Goal: Information Seeking & Learning: Learn about a topic

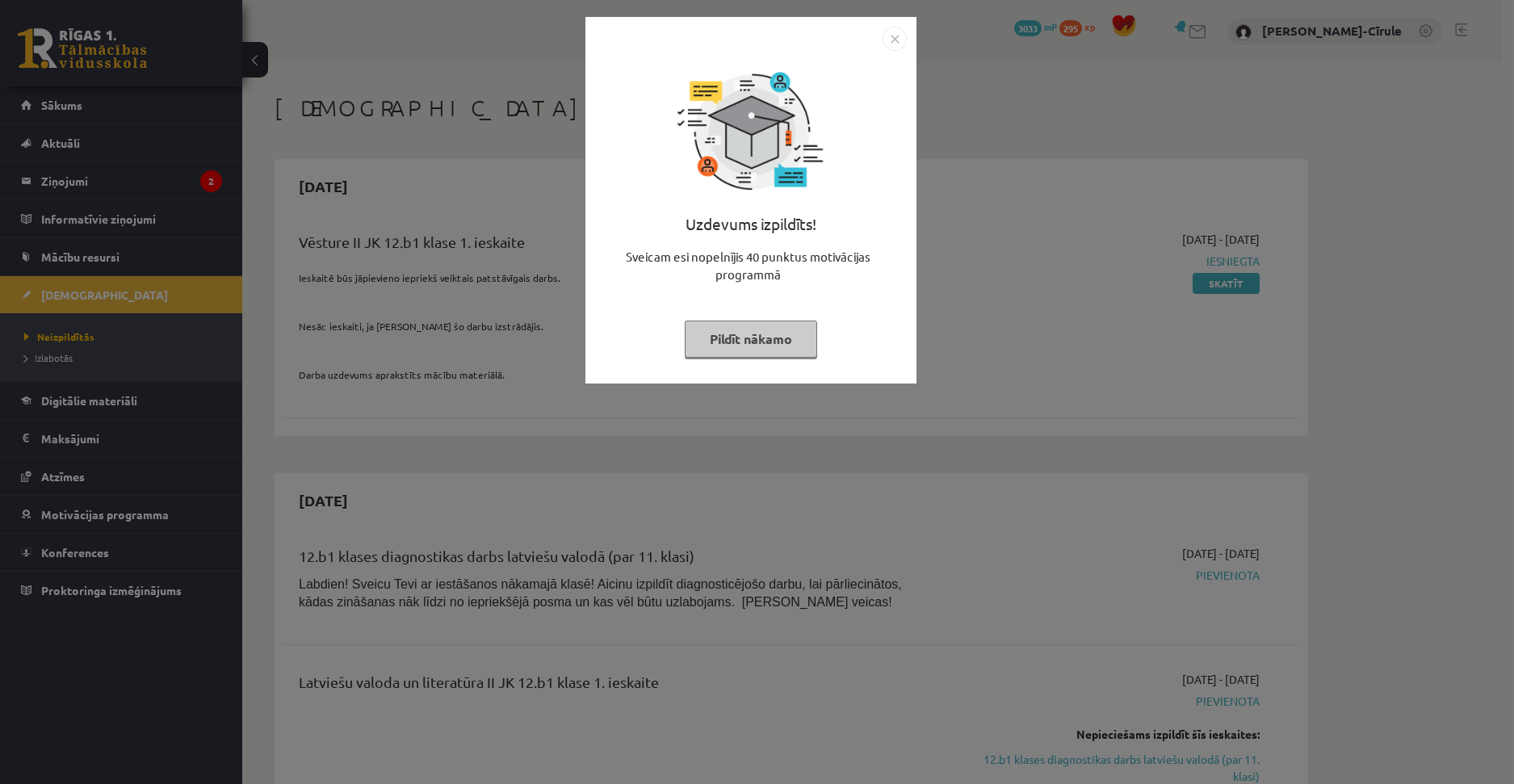
click at [775, 347] on button "Pildīt nākamo" at bounding box center [751, 339] width 132 height 37
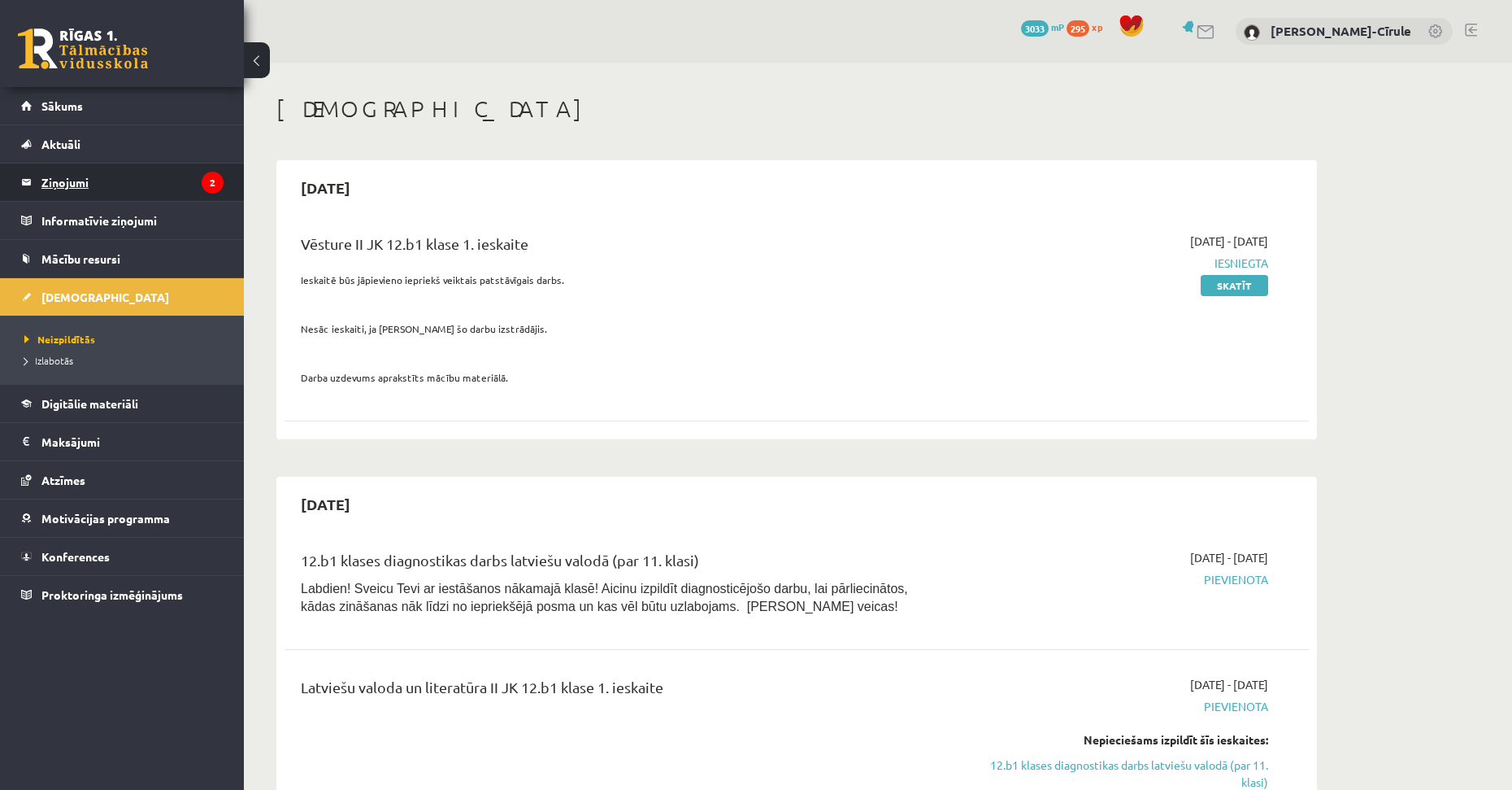
click at [152, 180] on legend "Ziņojumi 2" at bounding box center [132, 182] width 182 height 37
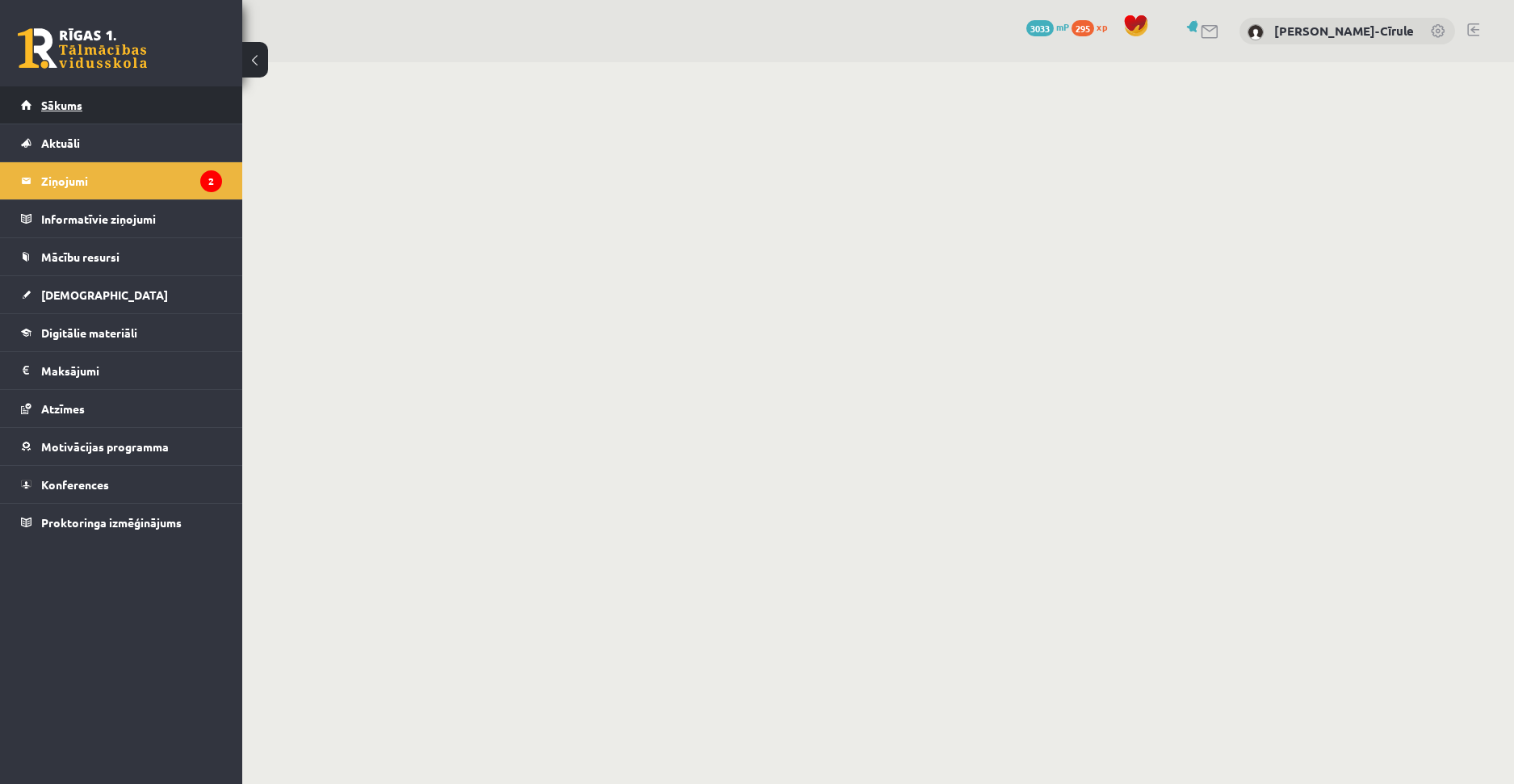
click at [132, 102] on link "Sākums" at bounding box center [121, 105] width 201 height 37
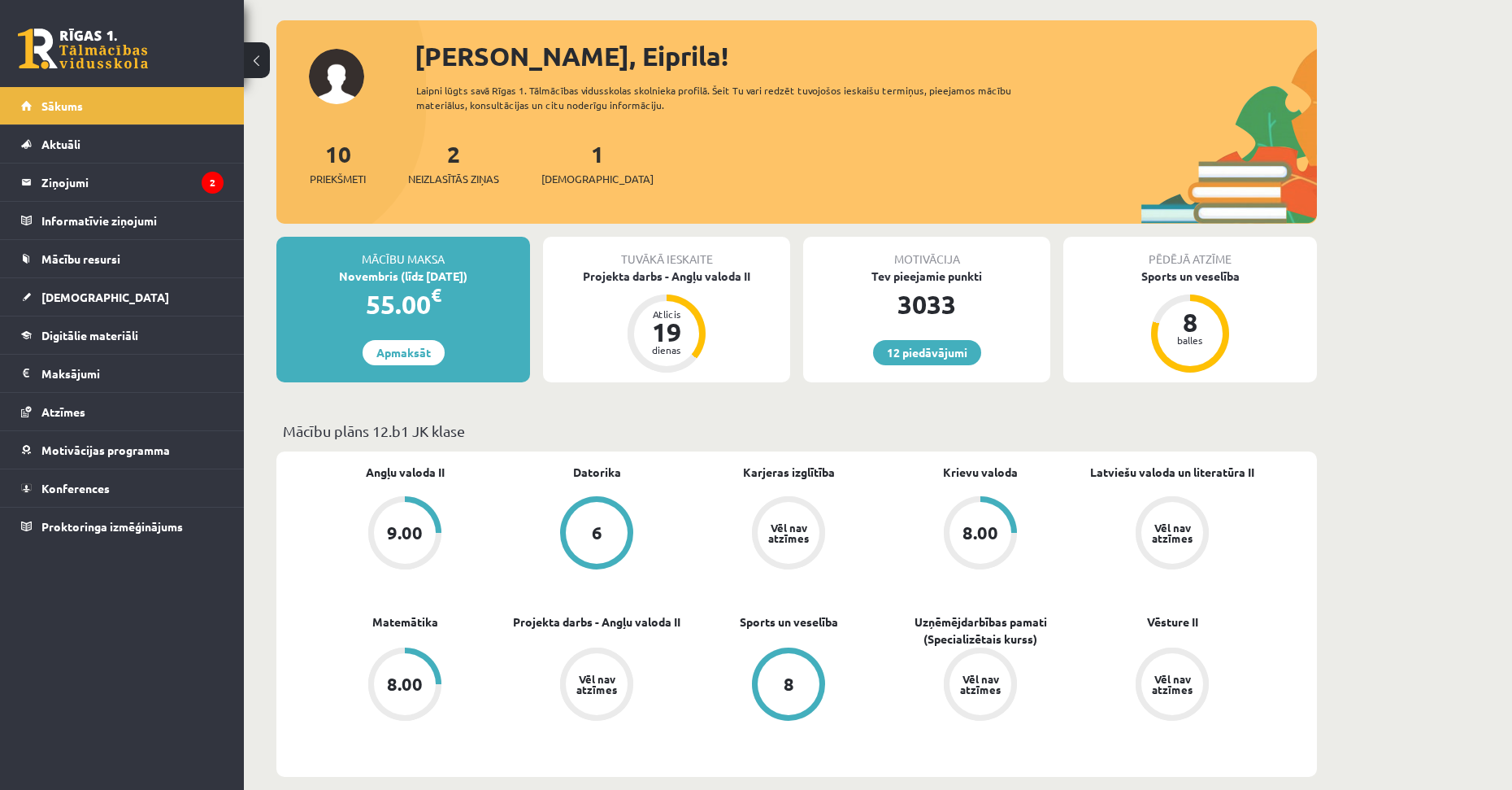
scroll to position [81, 0]
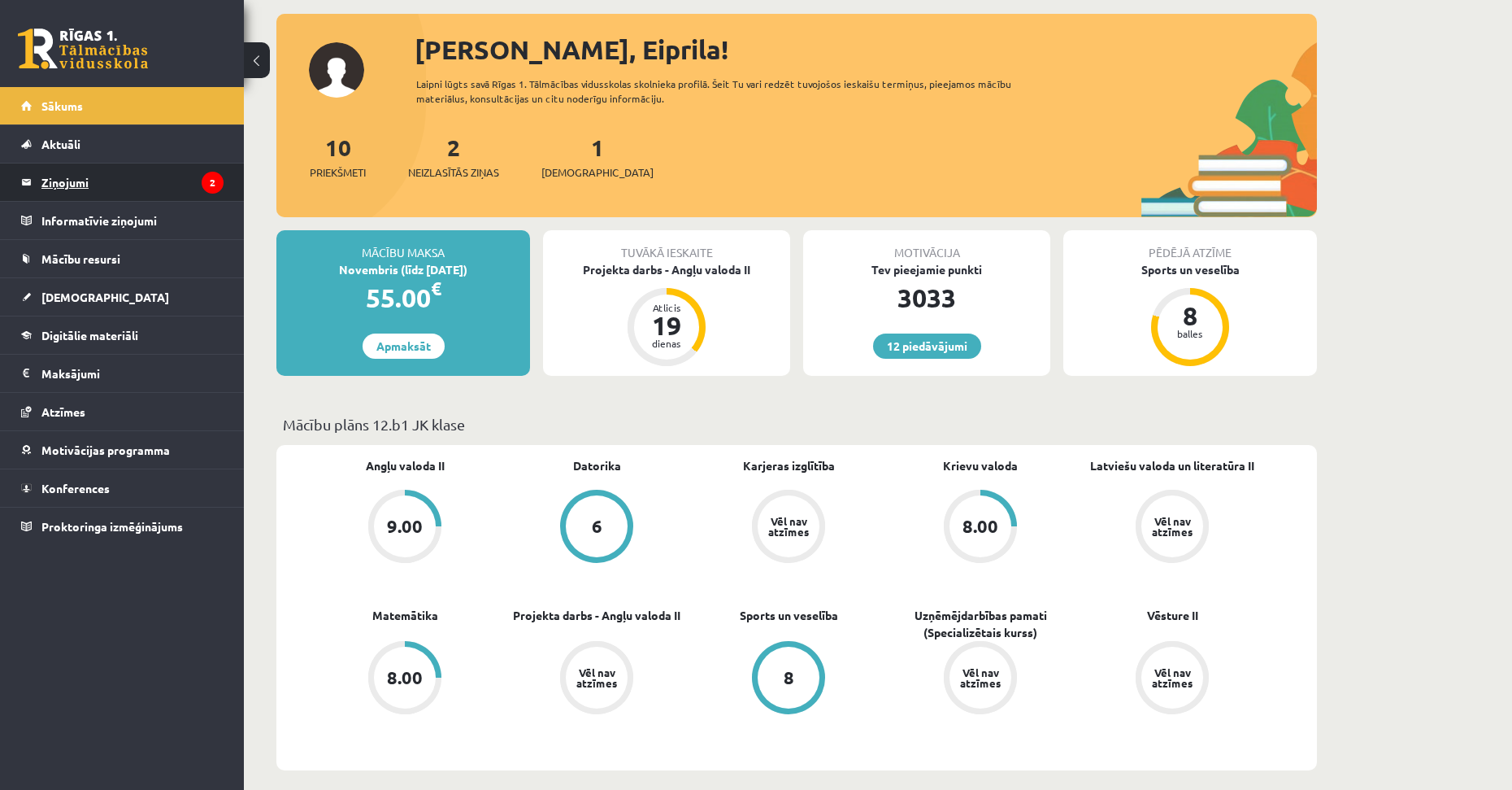
click at [142, 191] on legend "Ziņojumi 2" at bounding box center [132, 182] width 182 height 37
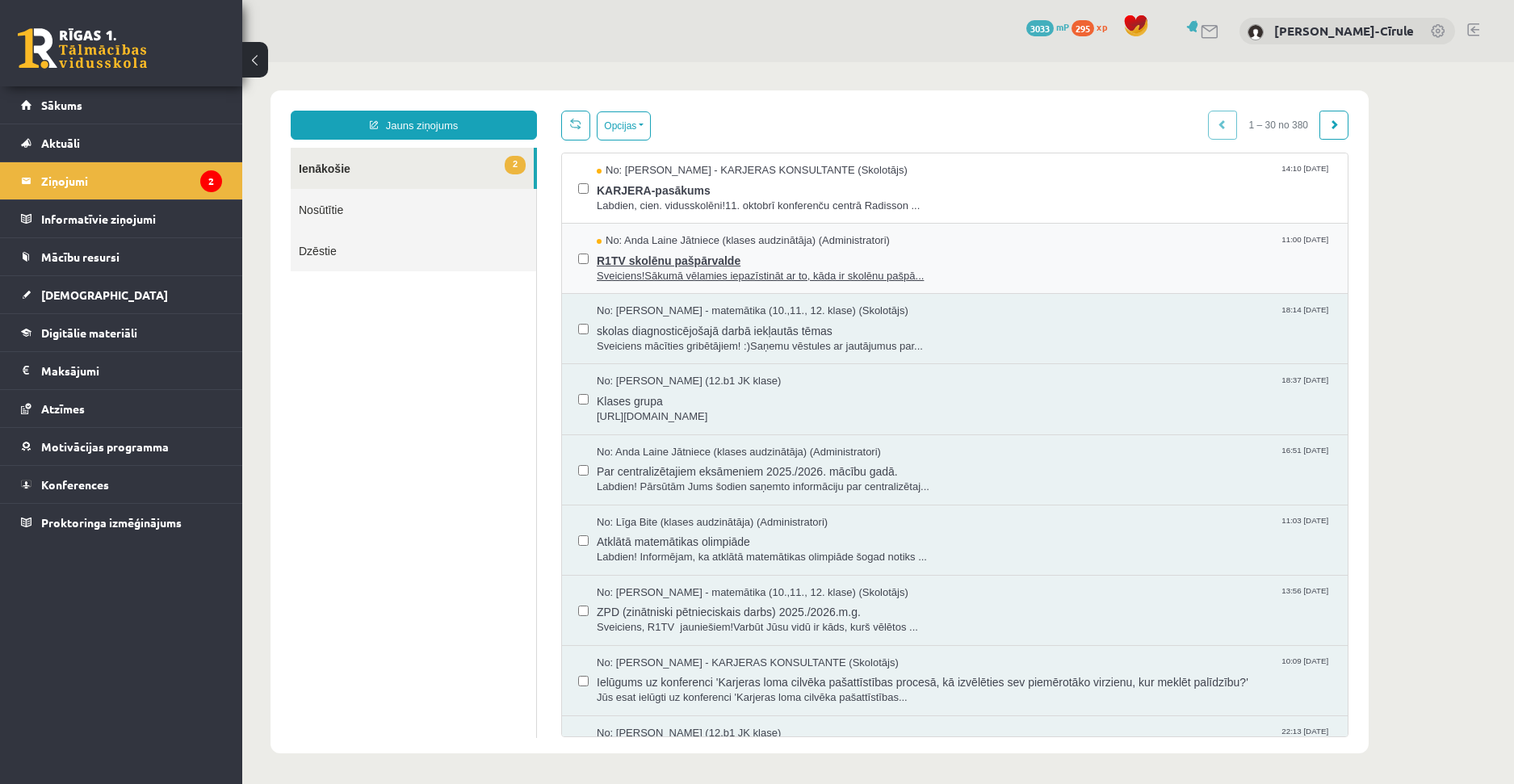
click at [708, 258] on span "R1TV skolēnu pašpārvalde" at bounding box center [964, 258] width 735 height 20
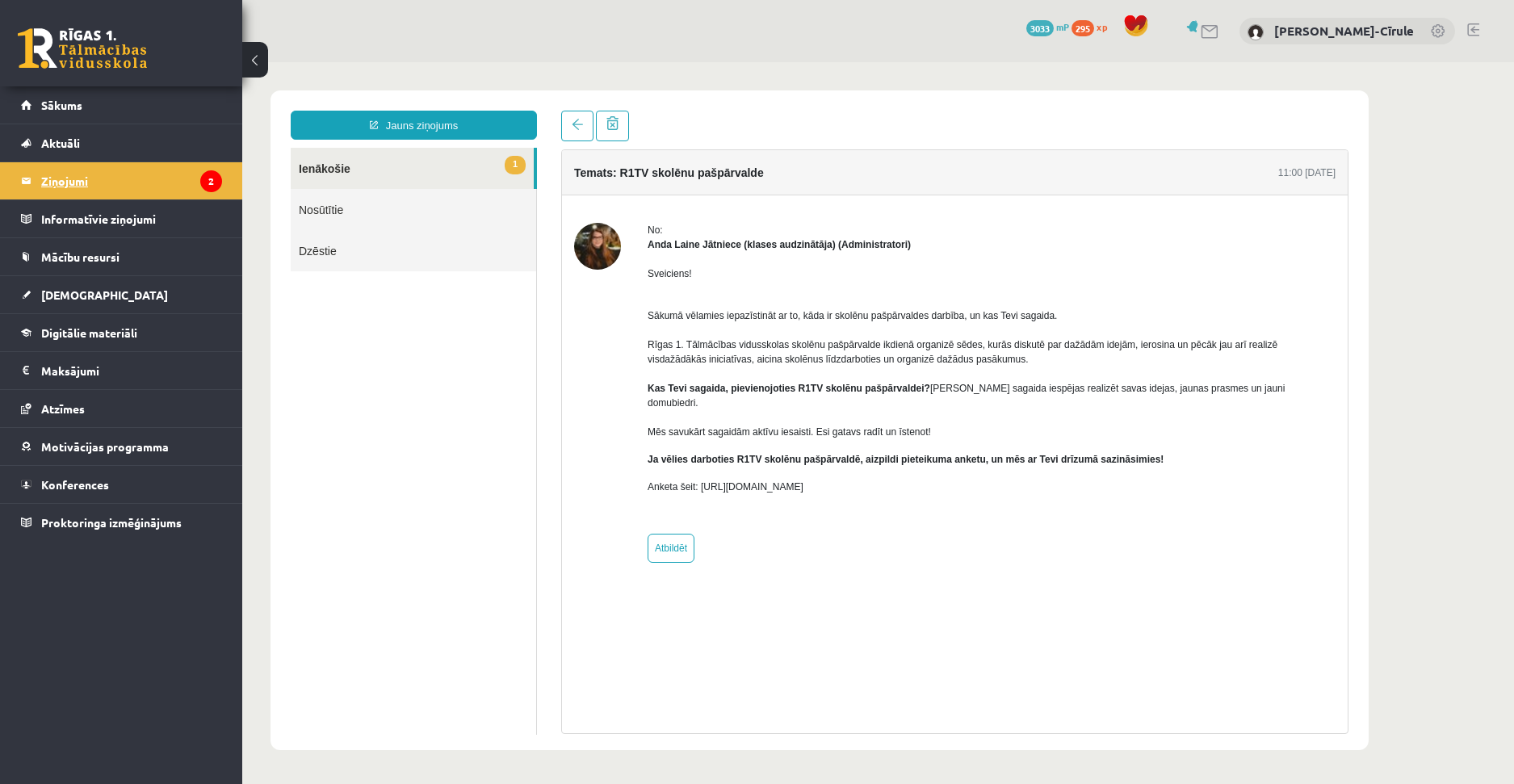
click at [72, 181] on legend "Ziņojumi 2" at bounding box center [131, 181] width 181 height 37
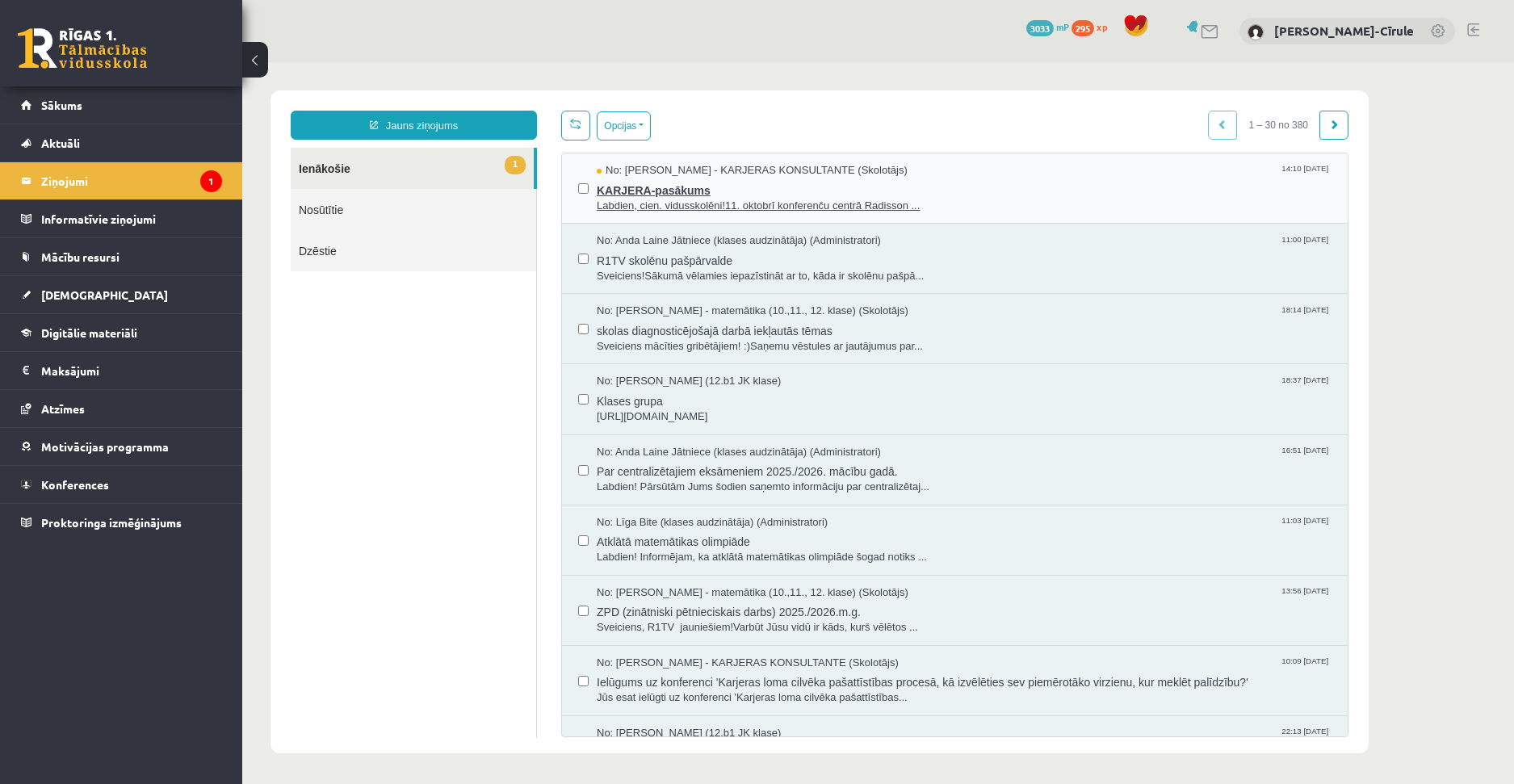
click at [759, 188] on span "KARJERA-pasākums" at bounding box center [964, 188] width 735 height 20
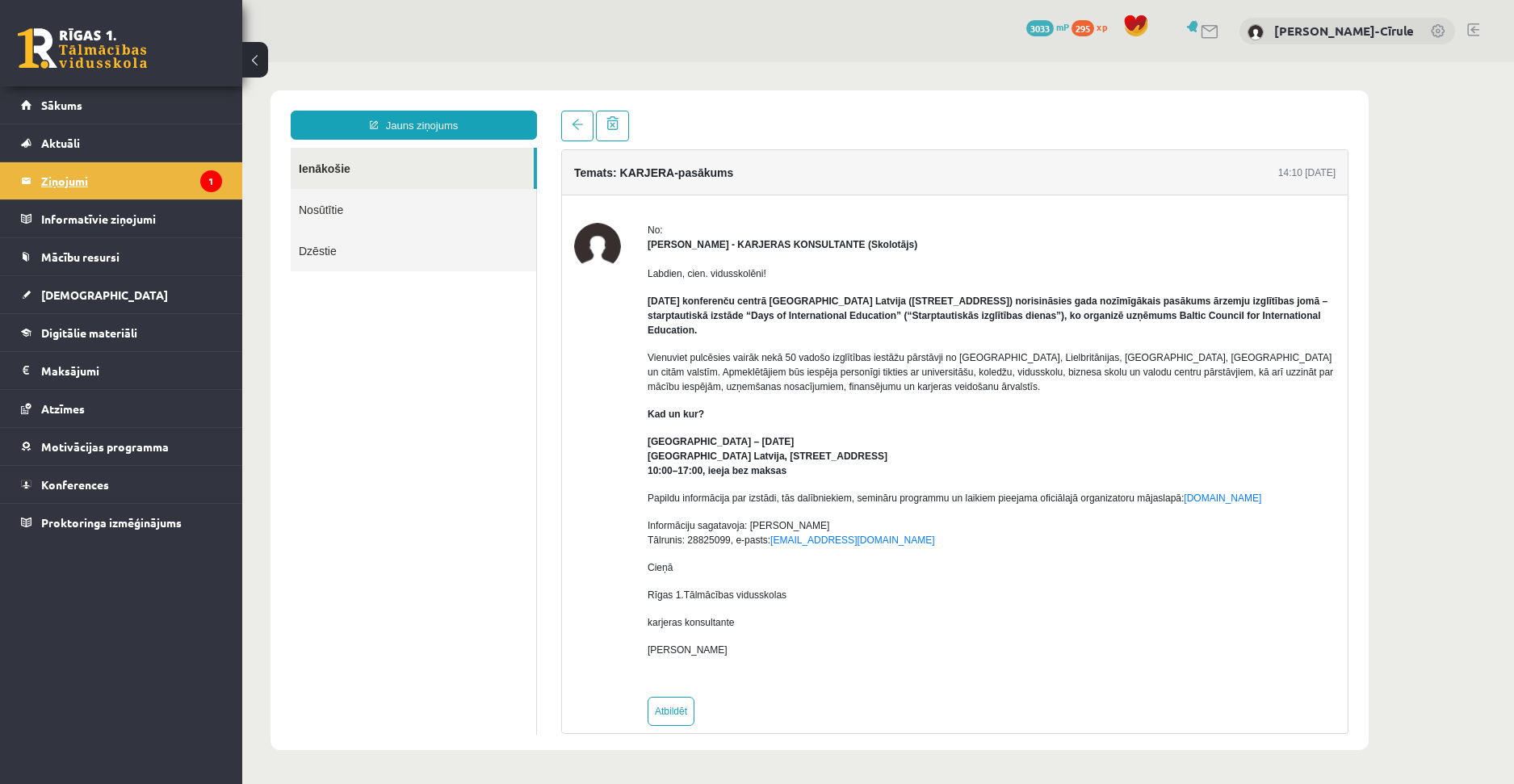
click at [145, 177] on legend "Ziņojumi 1" at bounding box center [131, 181] width 181 height 37
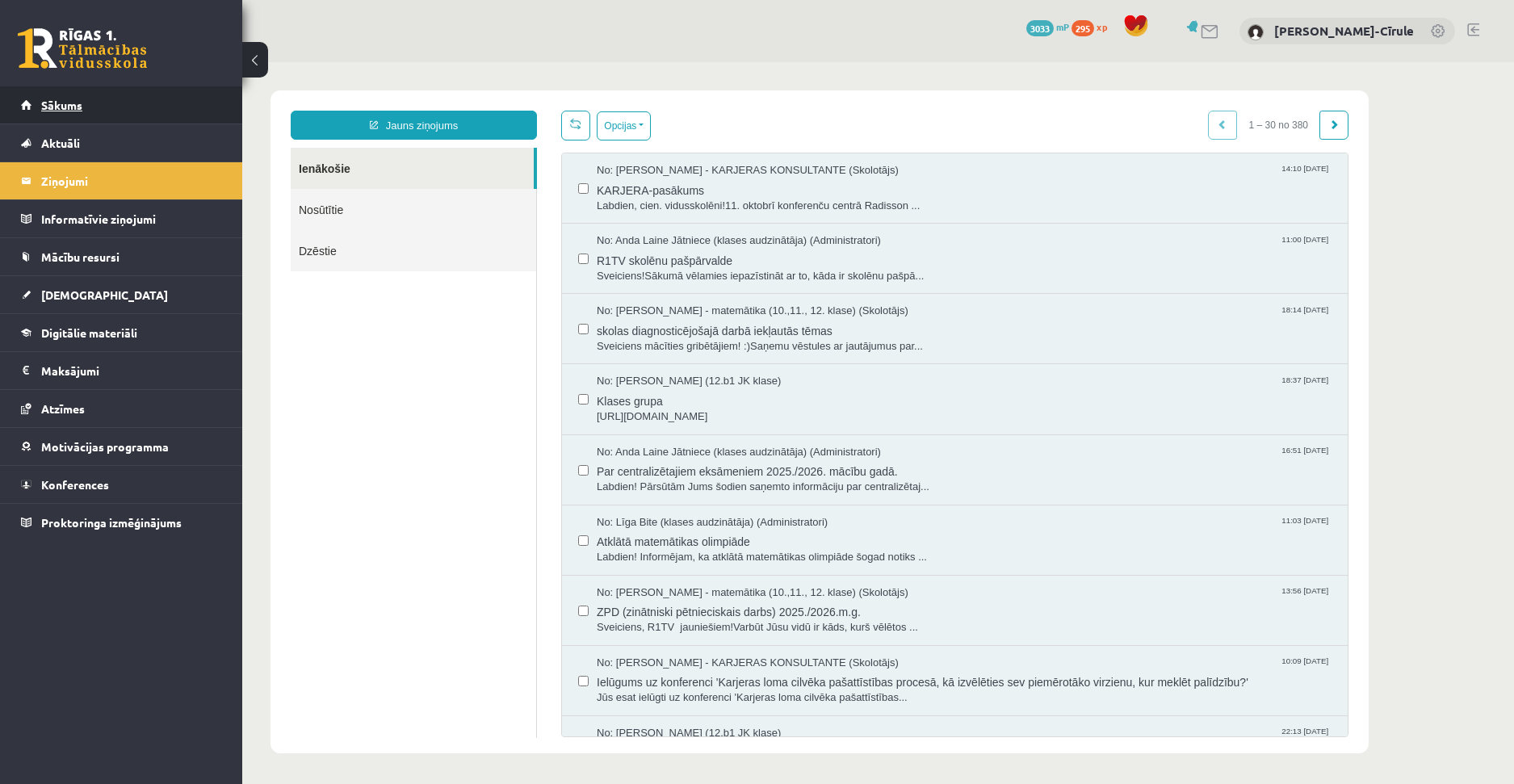
click at [117, 104] on link "Sākums" at bounding box center [121, 105] width 201 height 37
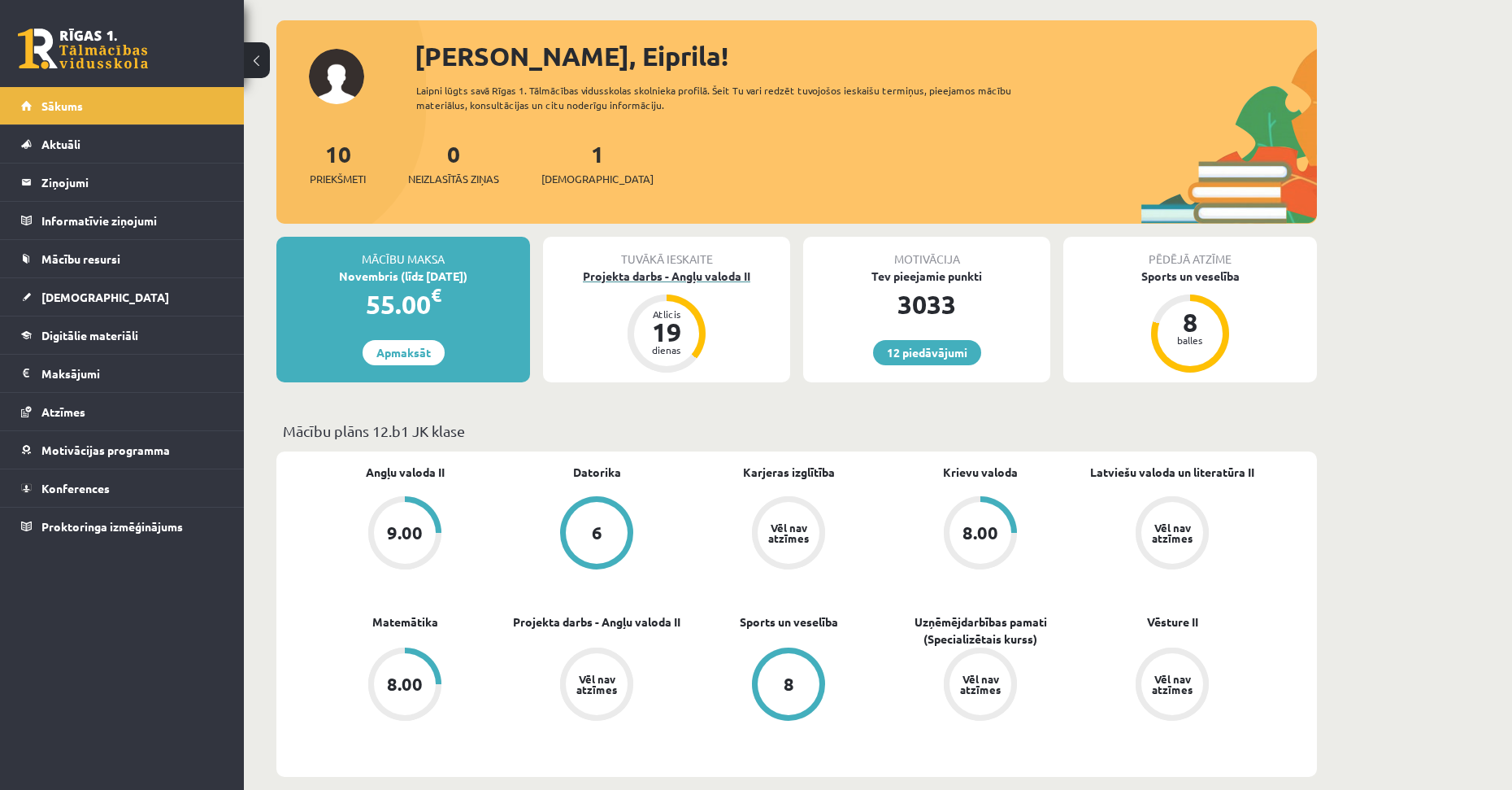
scroll to position [81, 0]
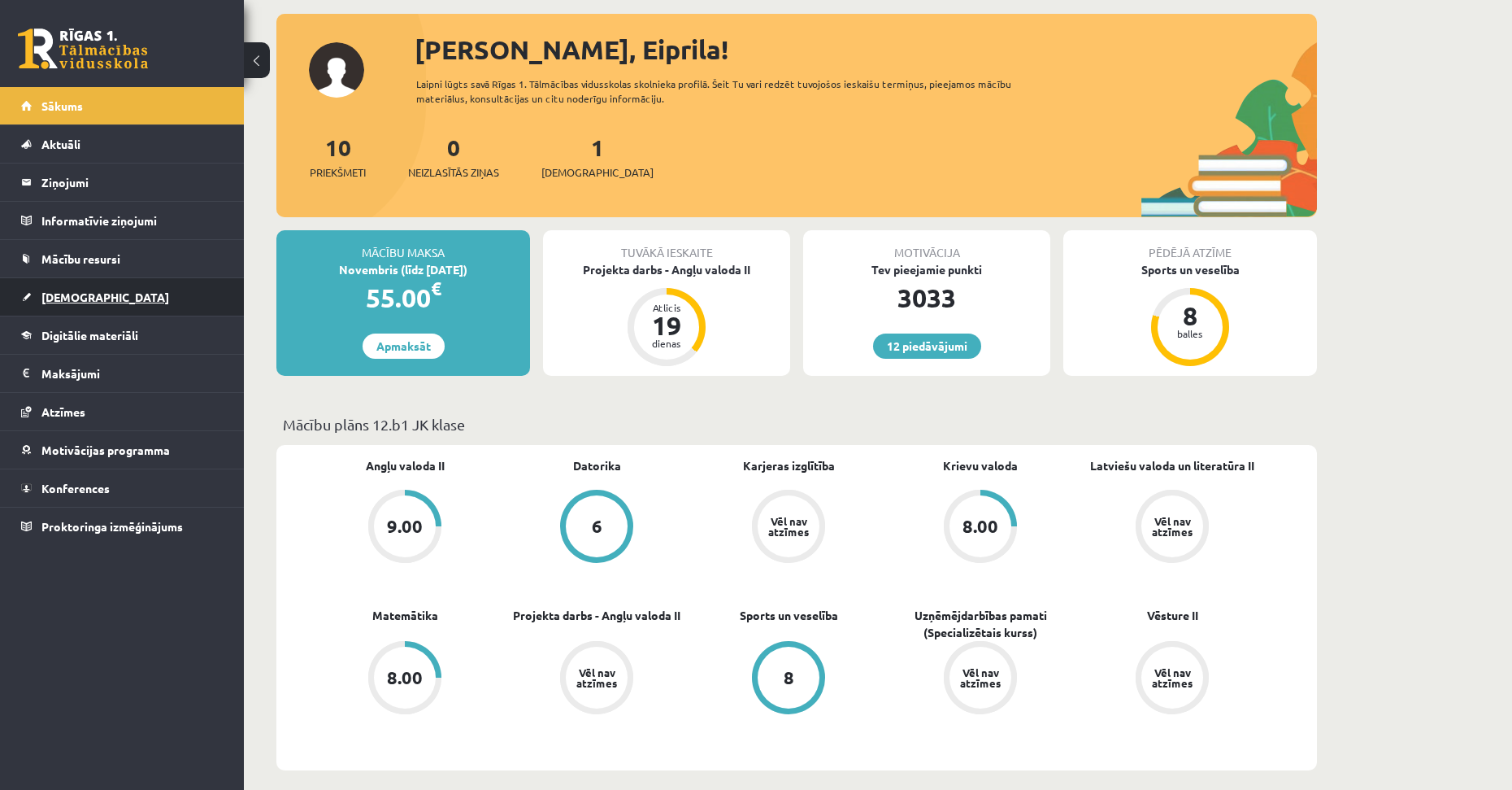
click at [82, 290] on link "[DEMOGRAPHIC_DATA]" at bounding box center [122, 297] width 203 height 37
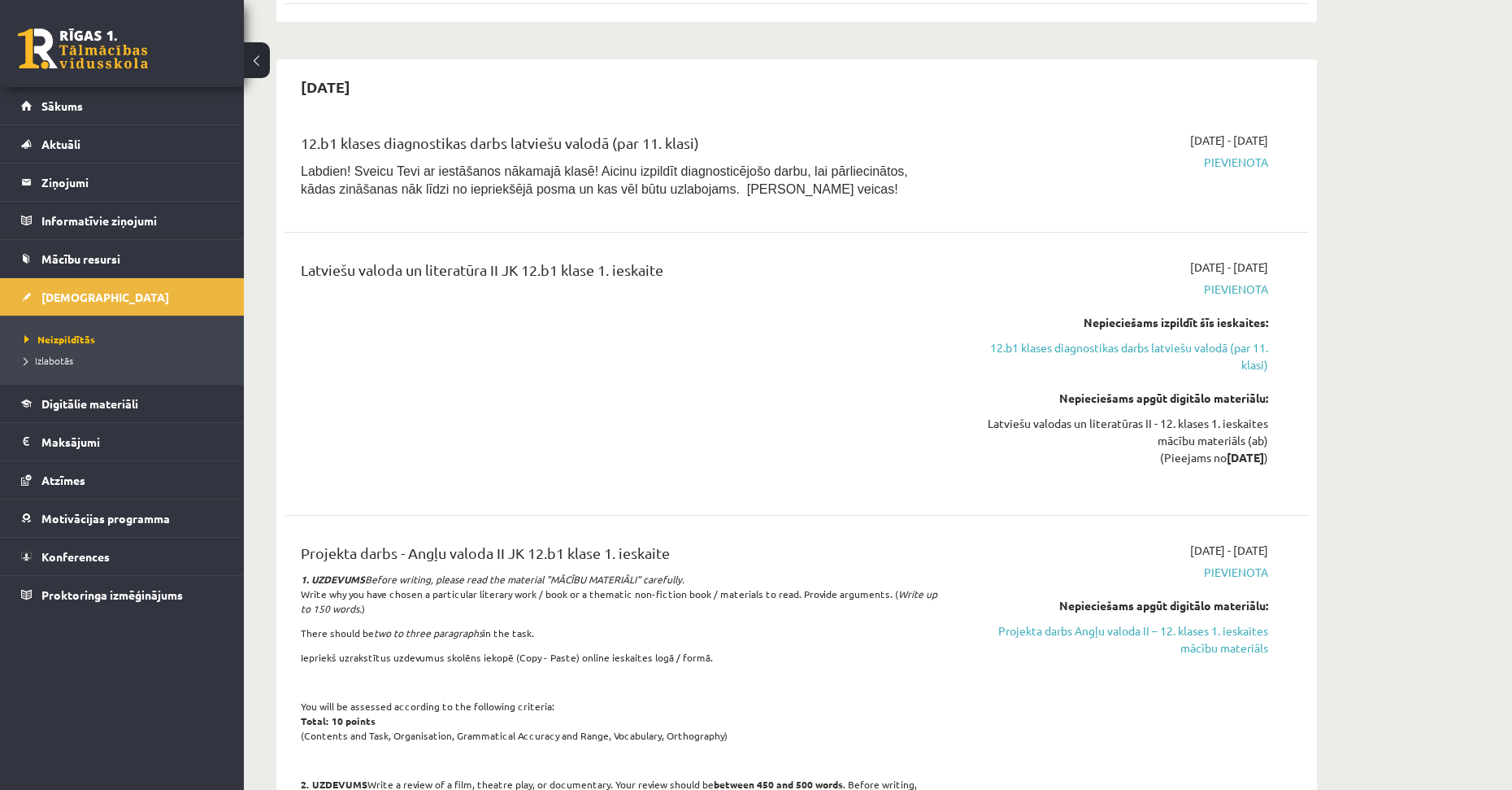
scroll to position [406, 0]
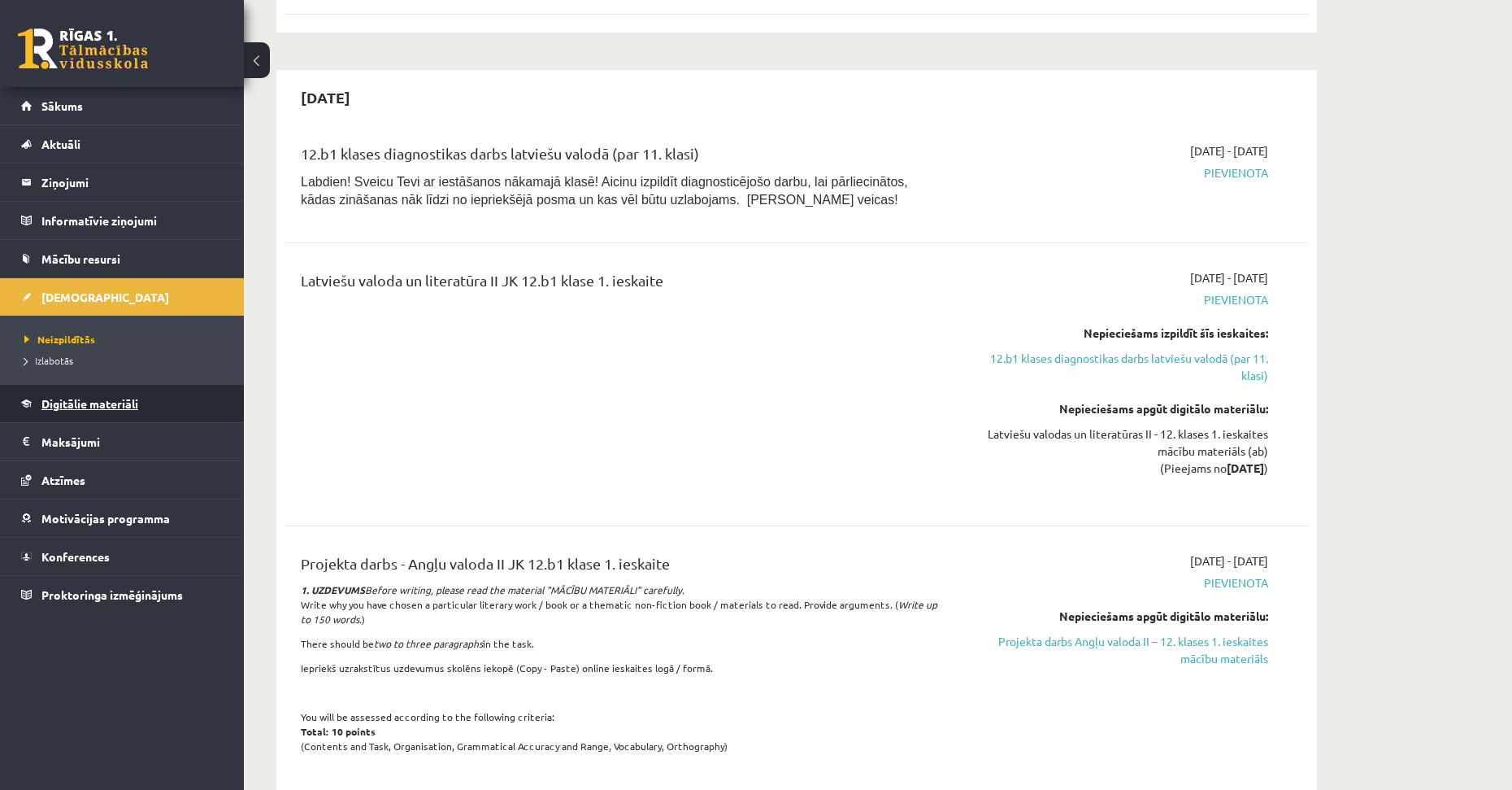
click at [91, 404] on span "Digitālie materiāli" at bounding box center [89, 403] width 97 height 15
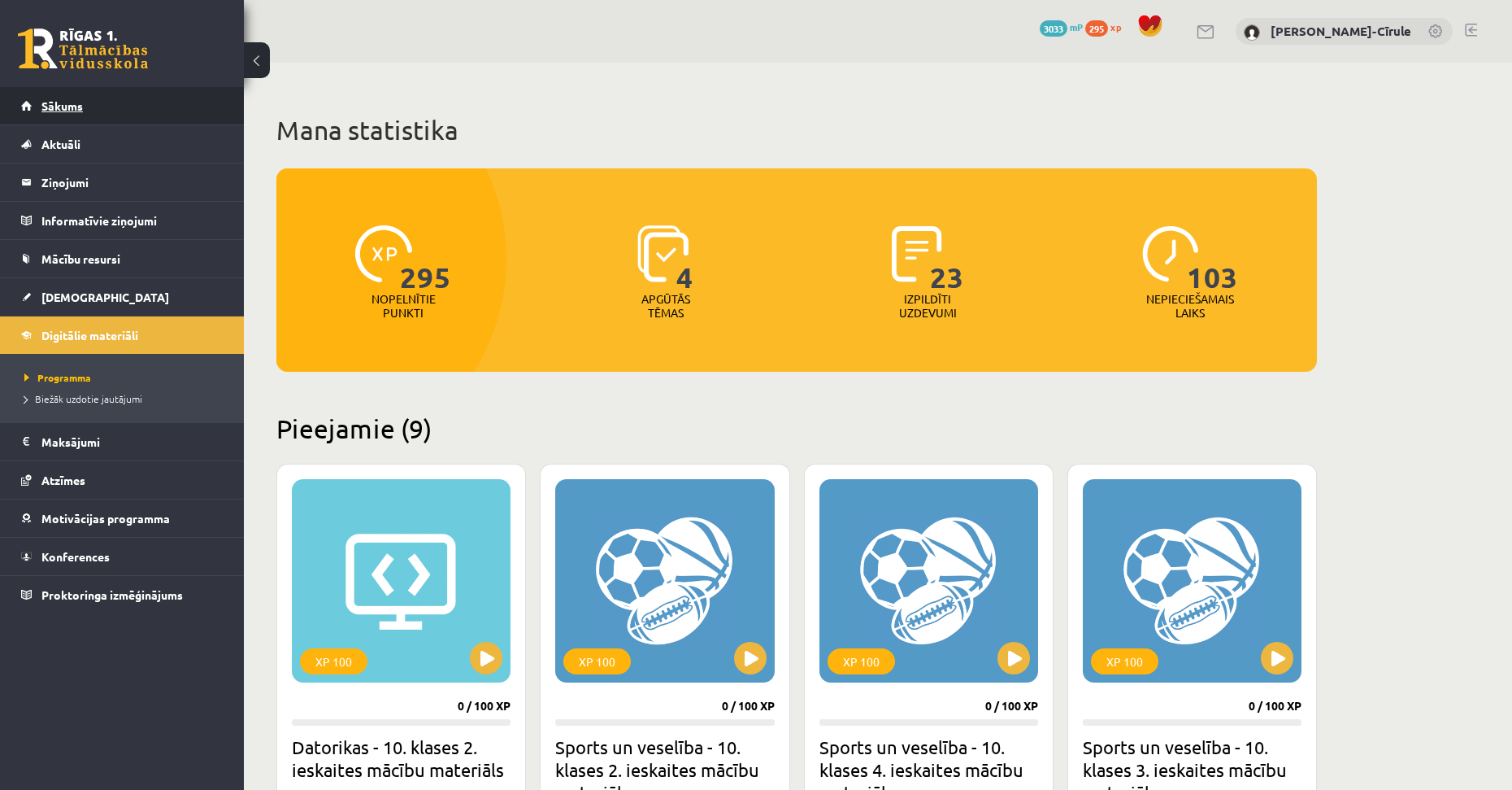
click at [108, 107] on link "Sākums" at bounding box center [122, 106] width 203 height 37
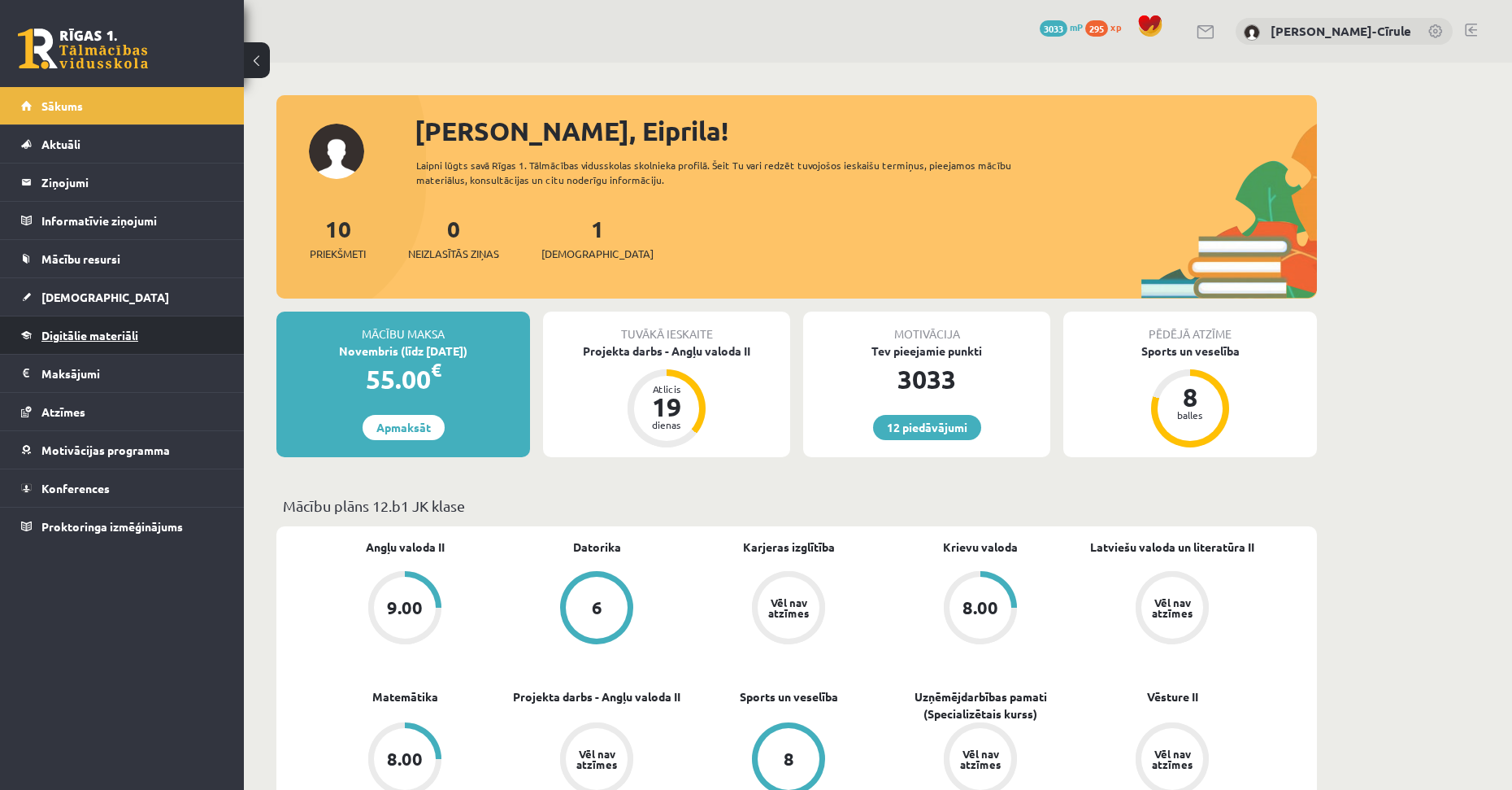
click at [72, 336] on span "Digitālie materiāli" at bounding box center [89, 335] width 97 height 15
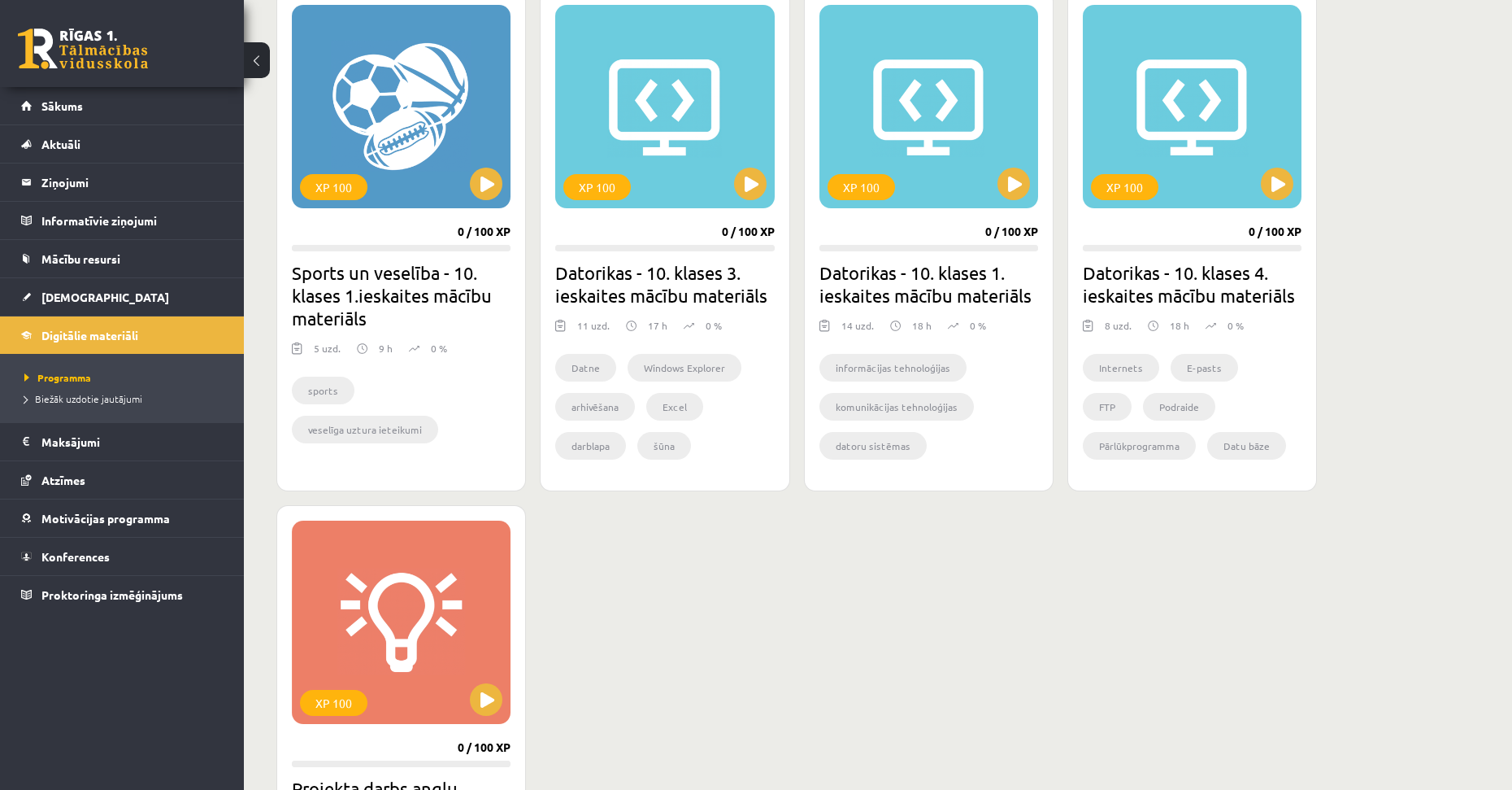
scroll to position [1057, 0]
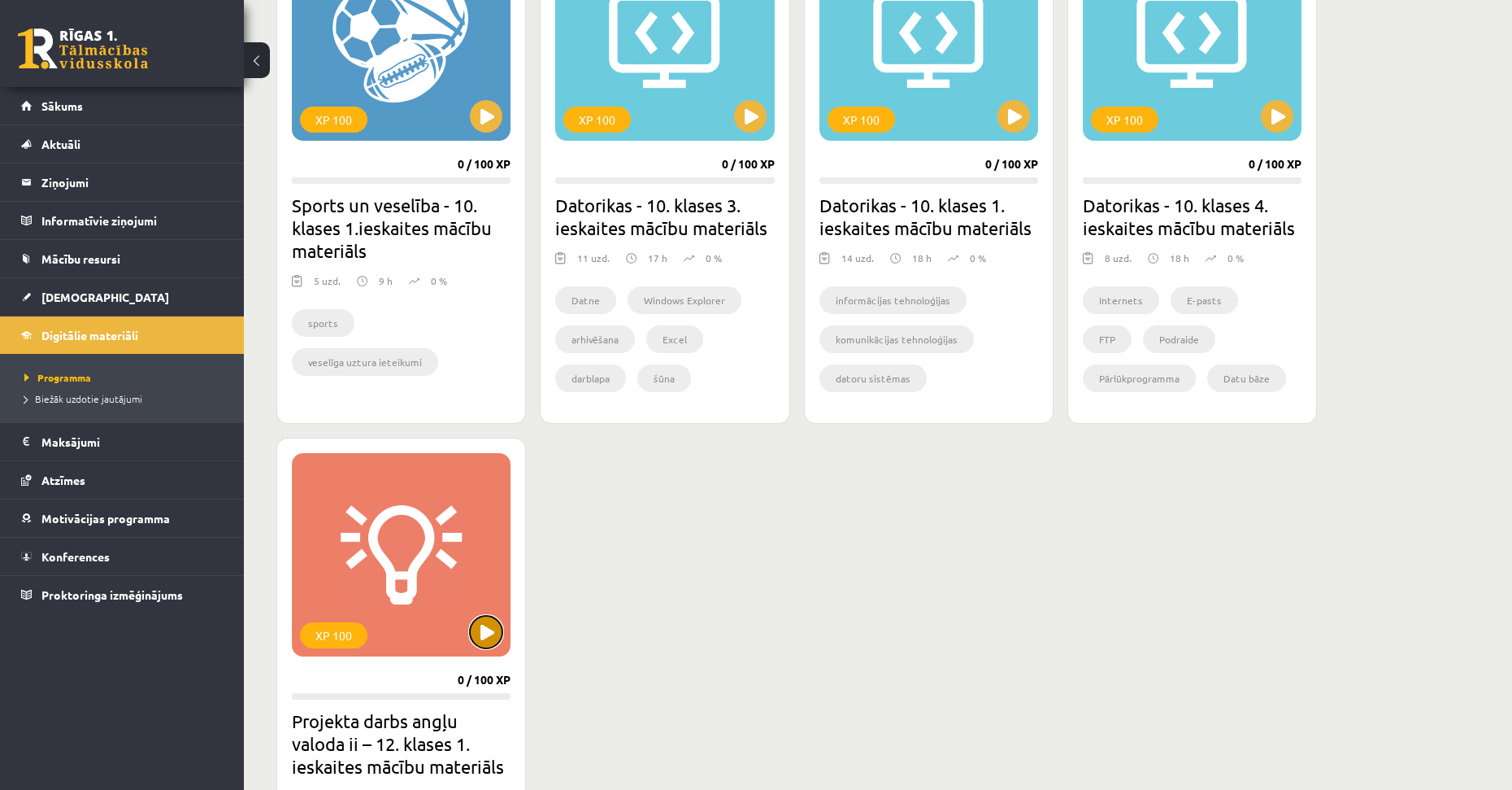
click at [489, 630] on button at bounding box center [485, 631] width 32 height 32
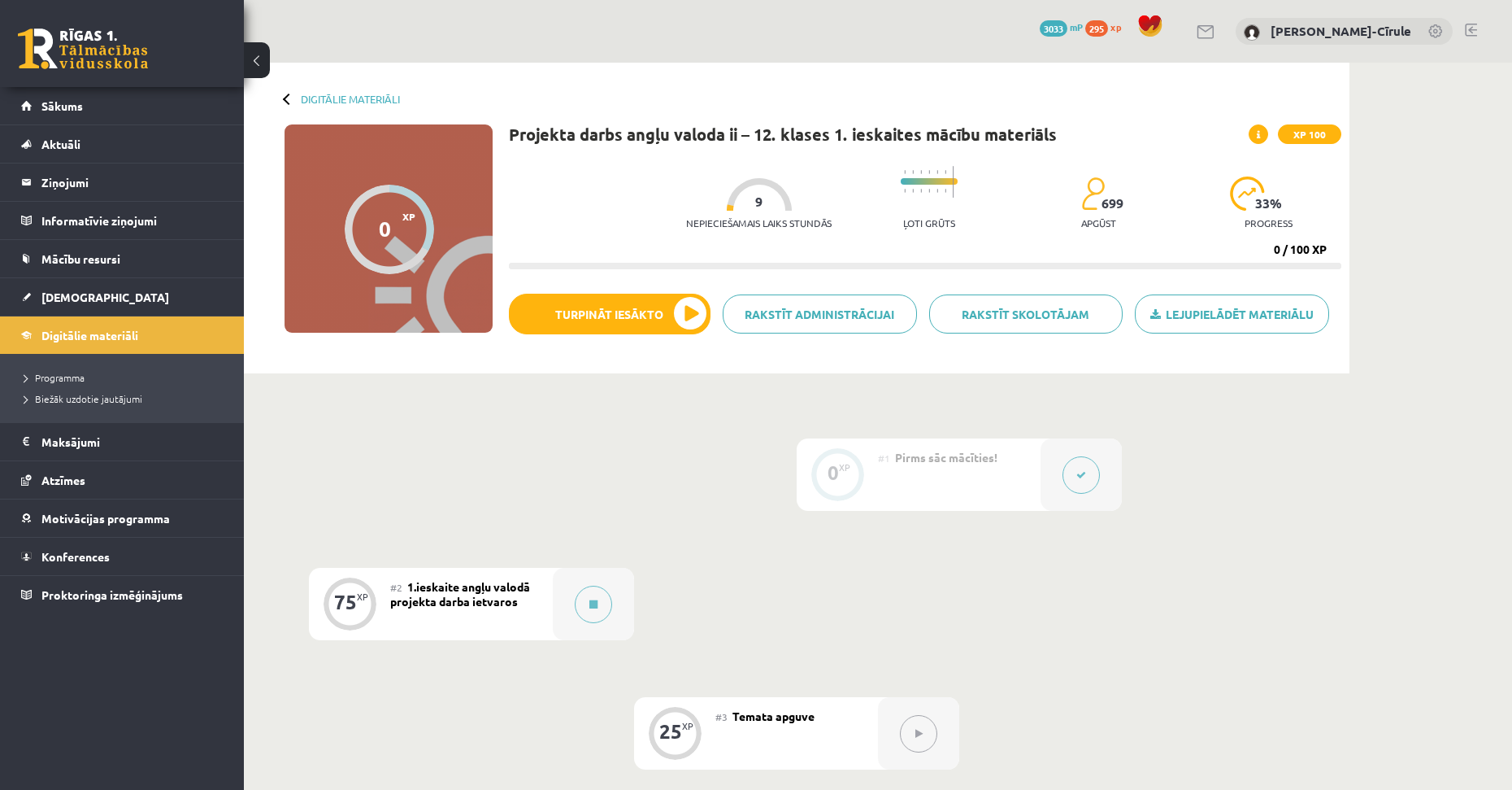
click at [1073, 474] on button at bounding box center [1081, 475] width 37 height 37
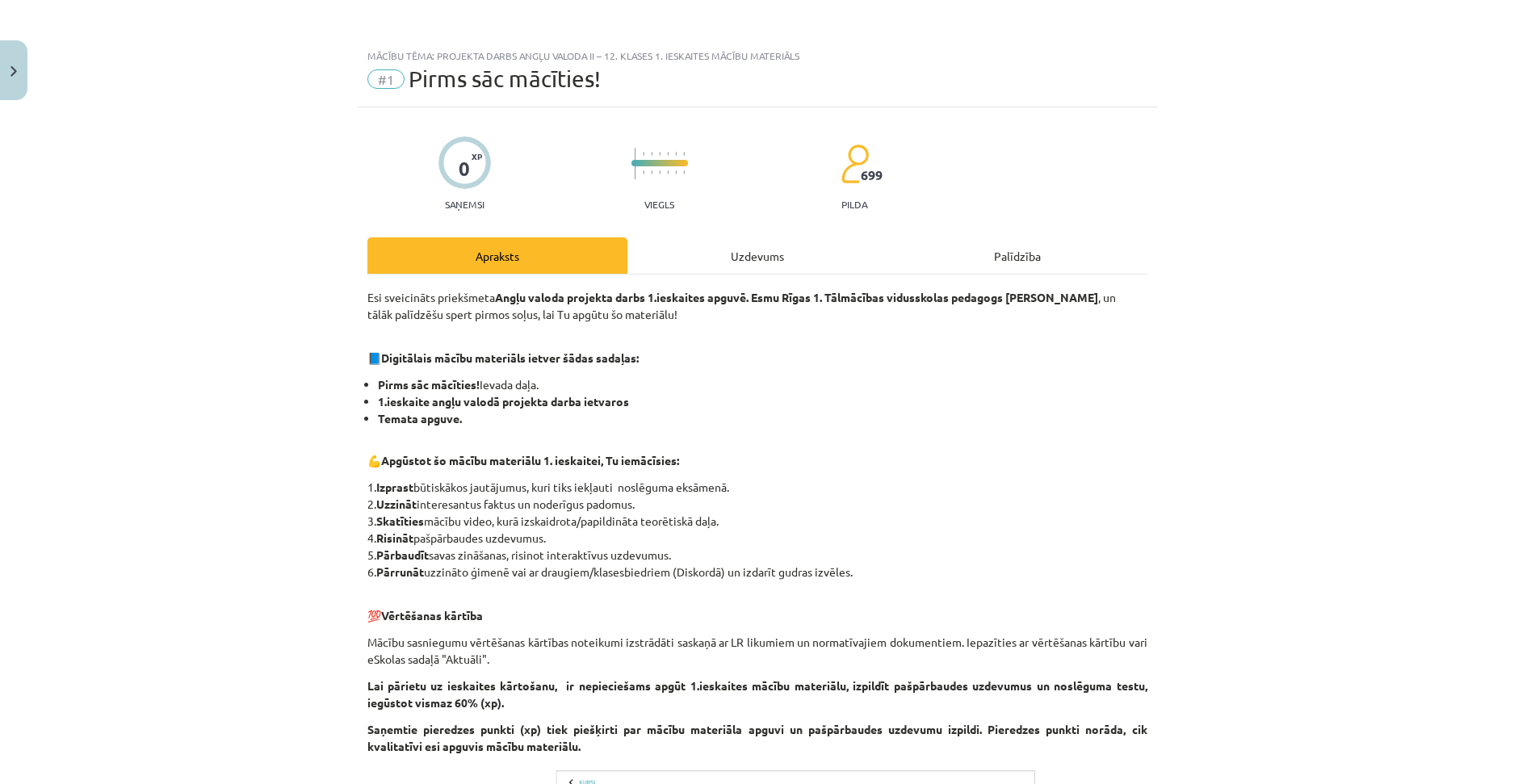
click at [778, 251] on div "Uzdevums" at bounding box center [758, 255] width 260 height 36
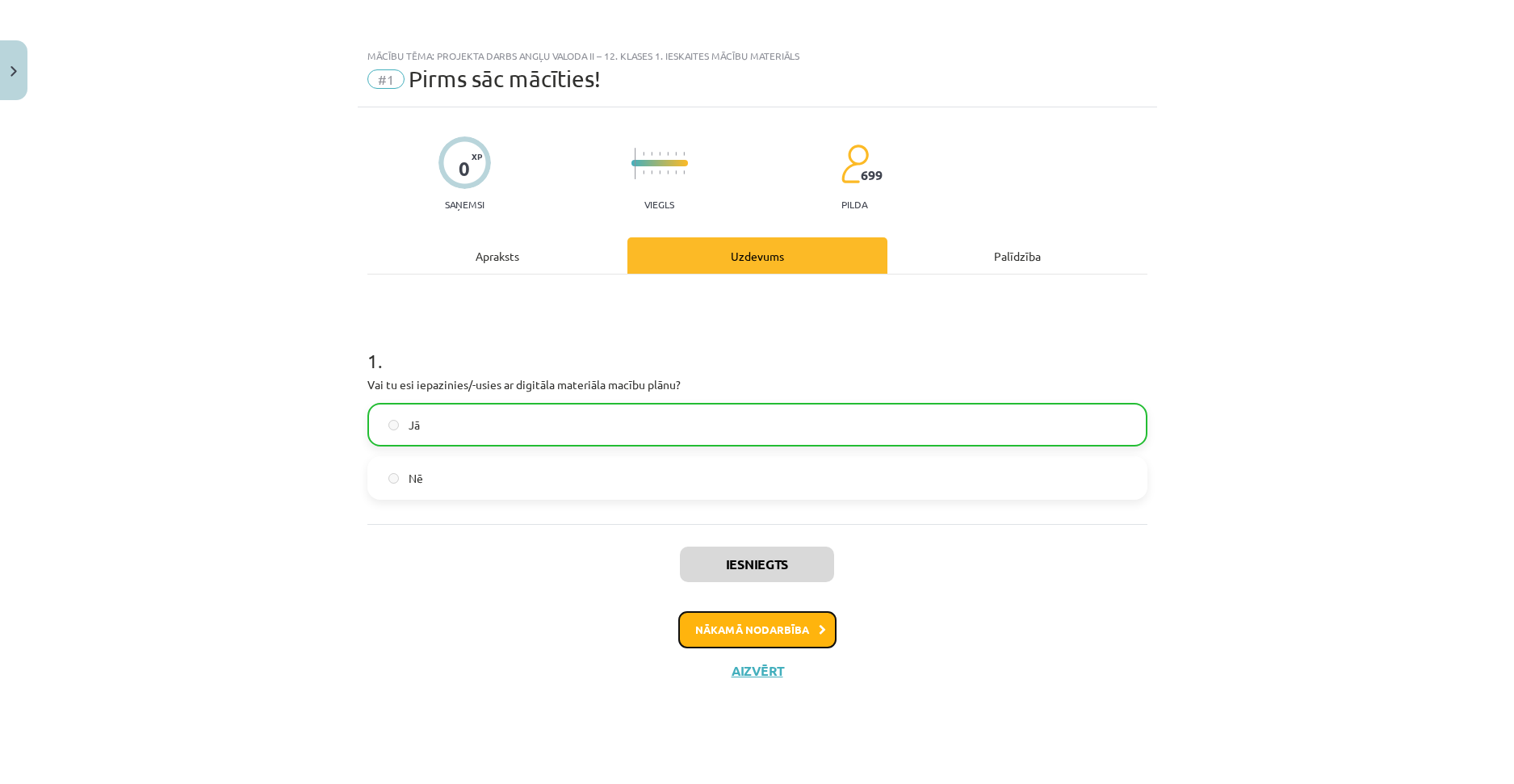
click at [801, 618] on button "Nākamā nodarbība" at bounding box center [757, 630] width 158 height 37
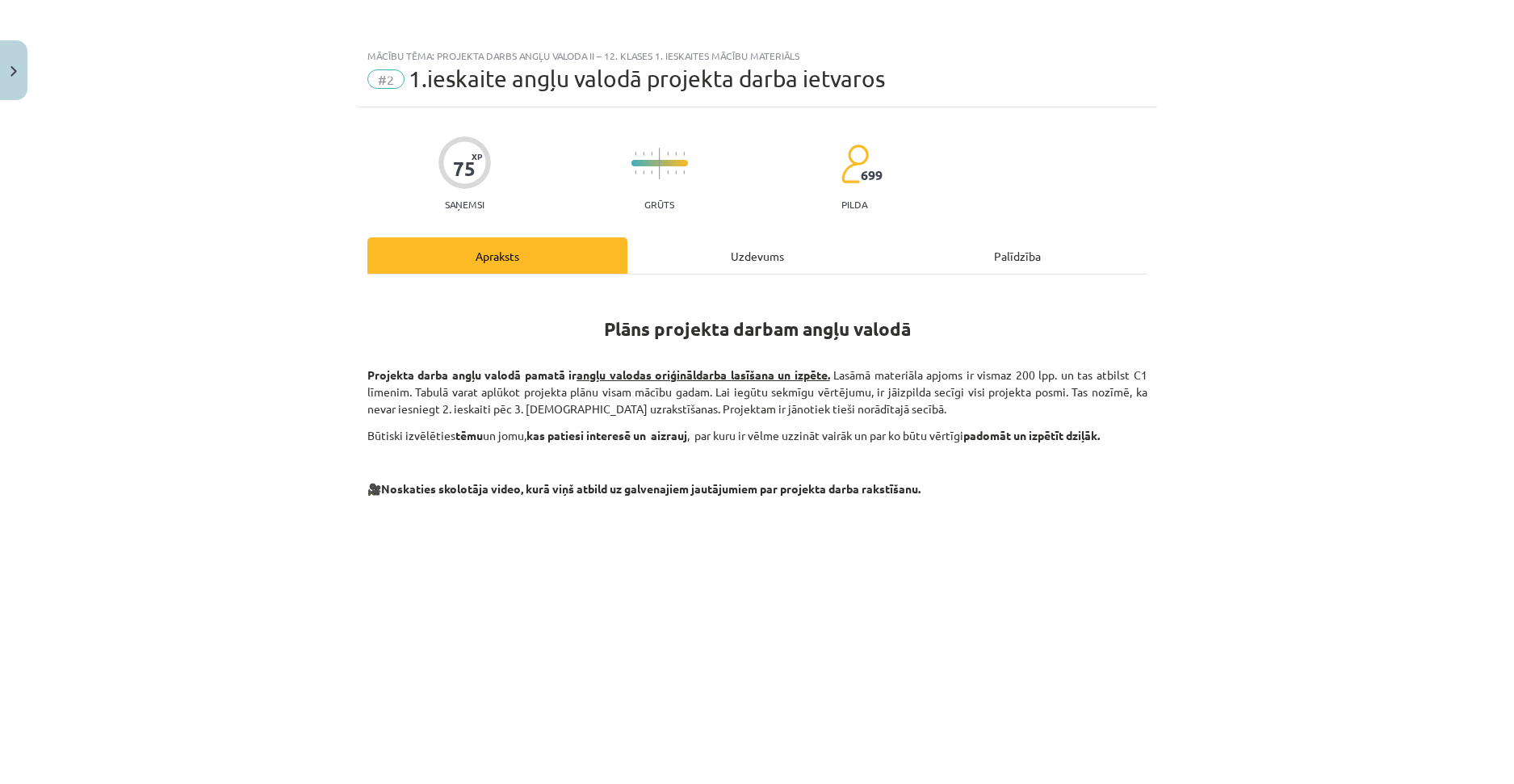
click at [755, 248] on div "Uzdevums" at bounding box center [758, 255] width 260 height 36
